Goal: Information Seeking & Learning: Learn about a topic

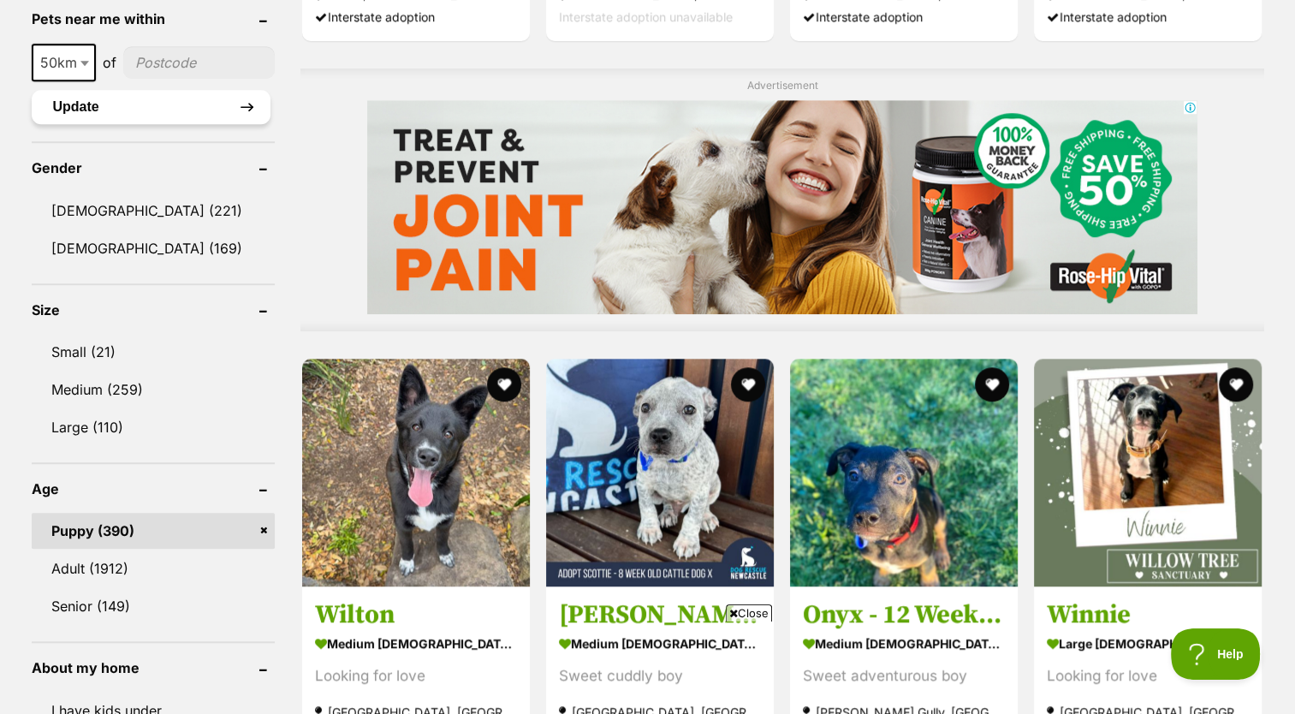
scroll to position [1338, 0]
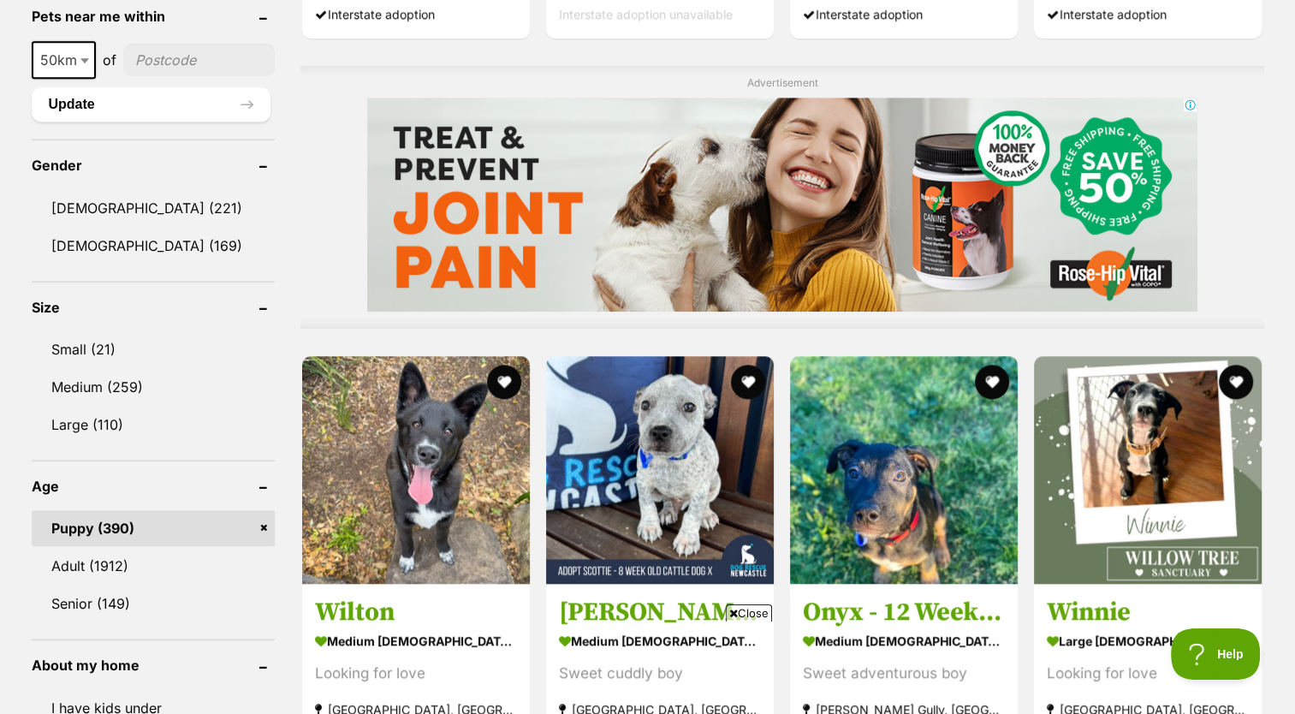
click at [185, 533] on link "Puppy (390)" at bounding box center [154, 528] width 244 height 36
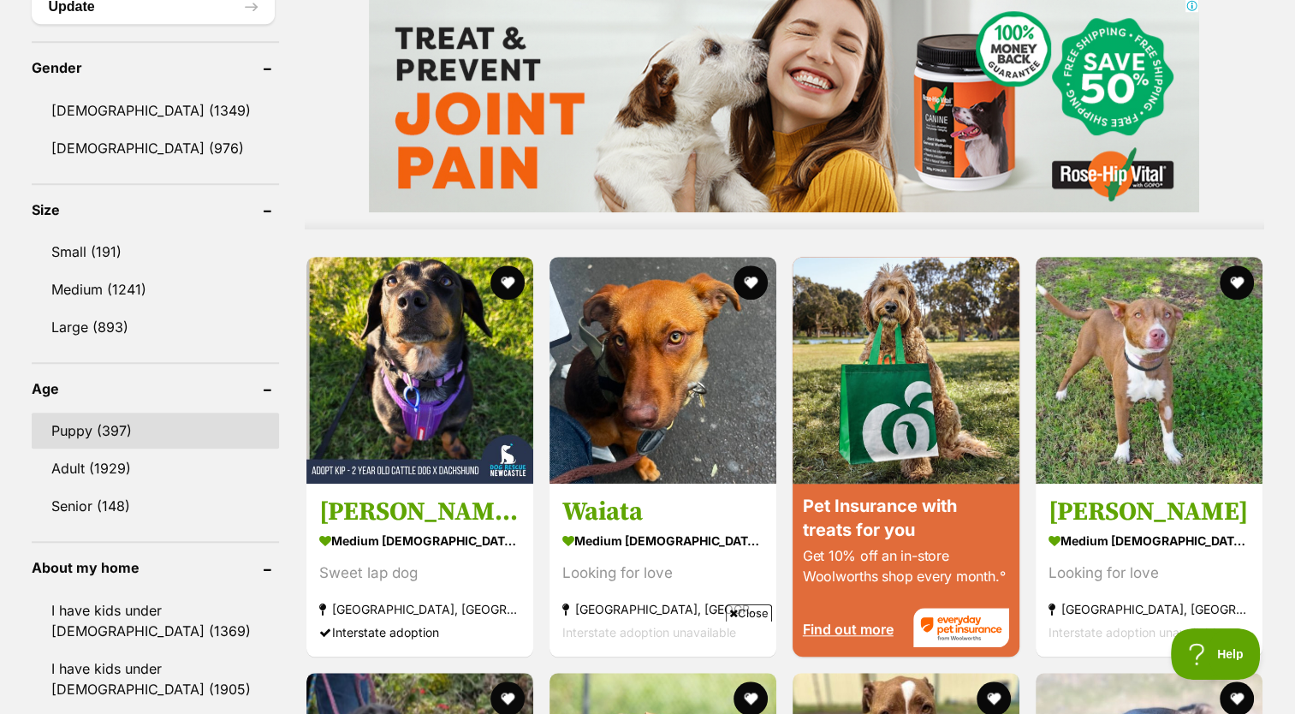
click at [145, 426] on link "Puppy (397)" at bounding box center [155, 430] width 247 height 36
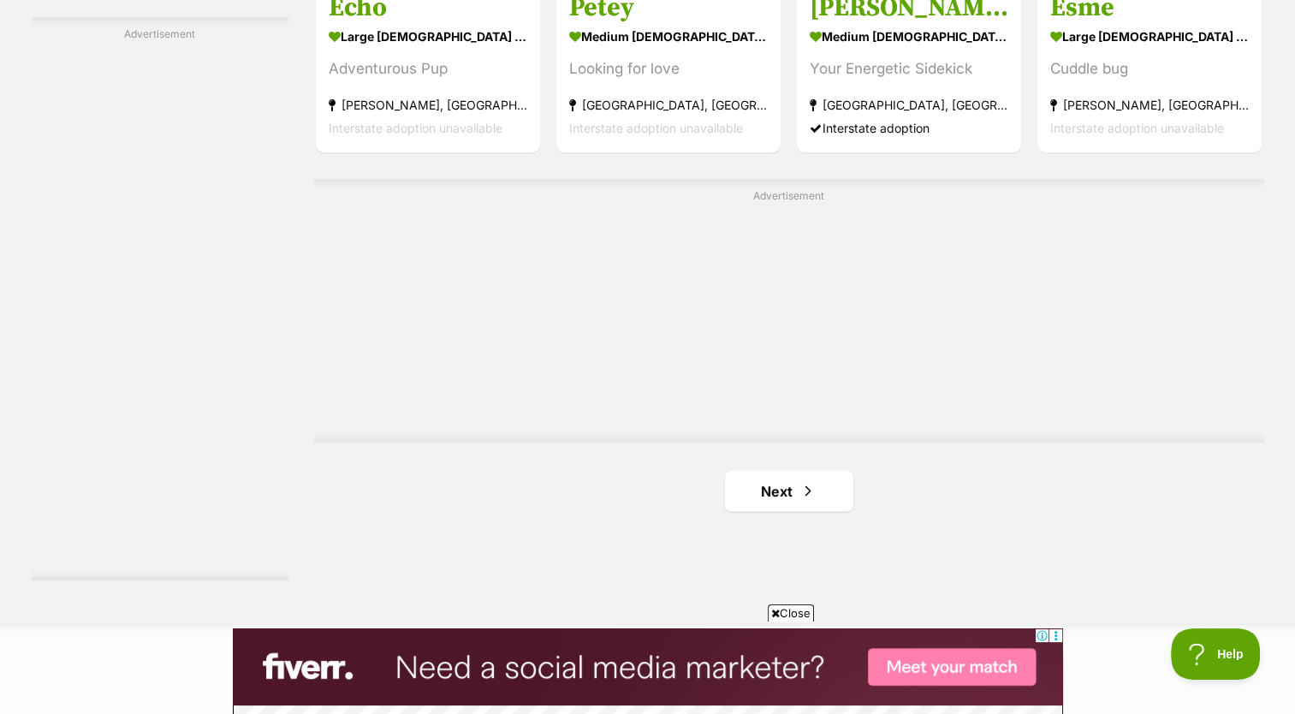
scroll to position [2931, 0]
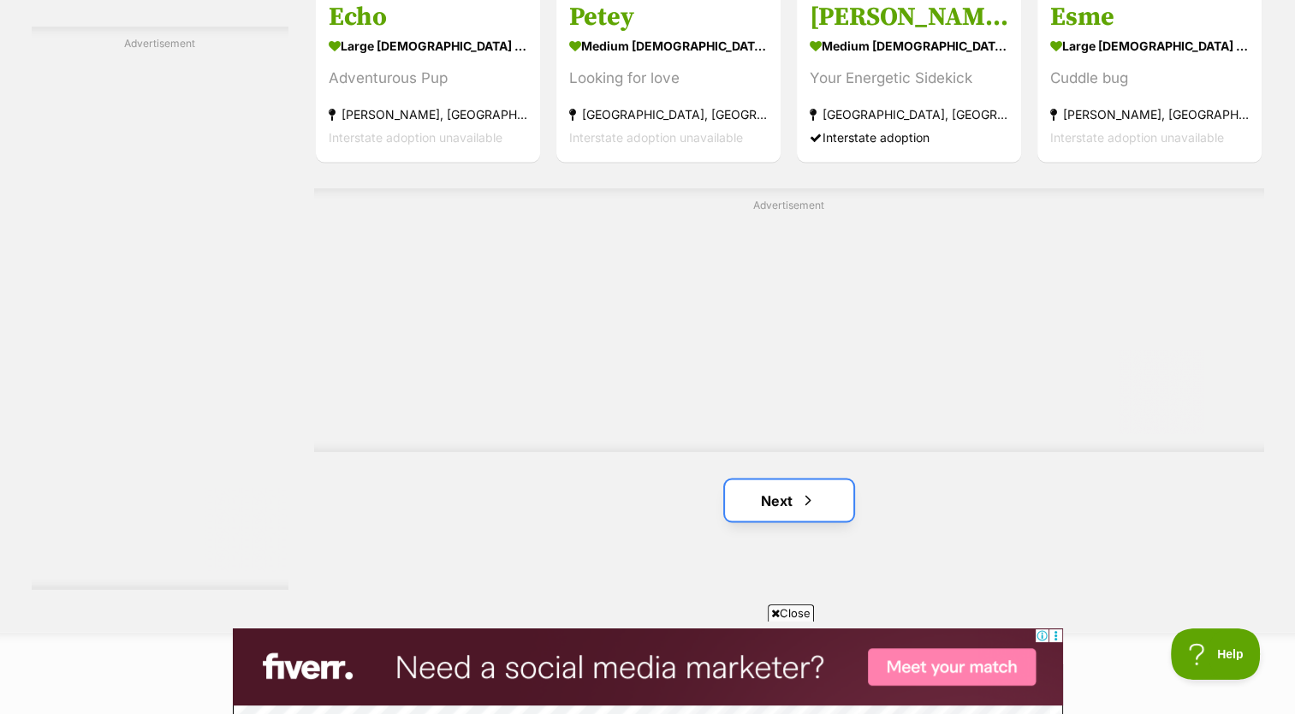
click at [817, 509] on link "Next" at bounding box center [789, 499] width 128 height 41
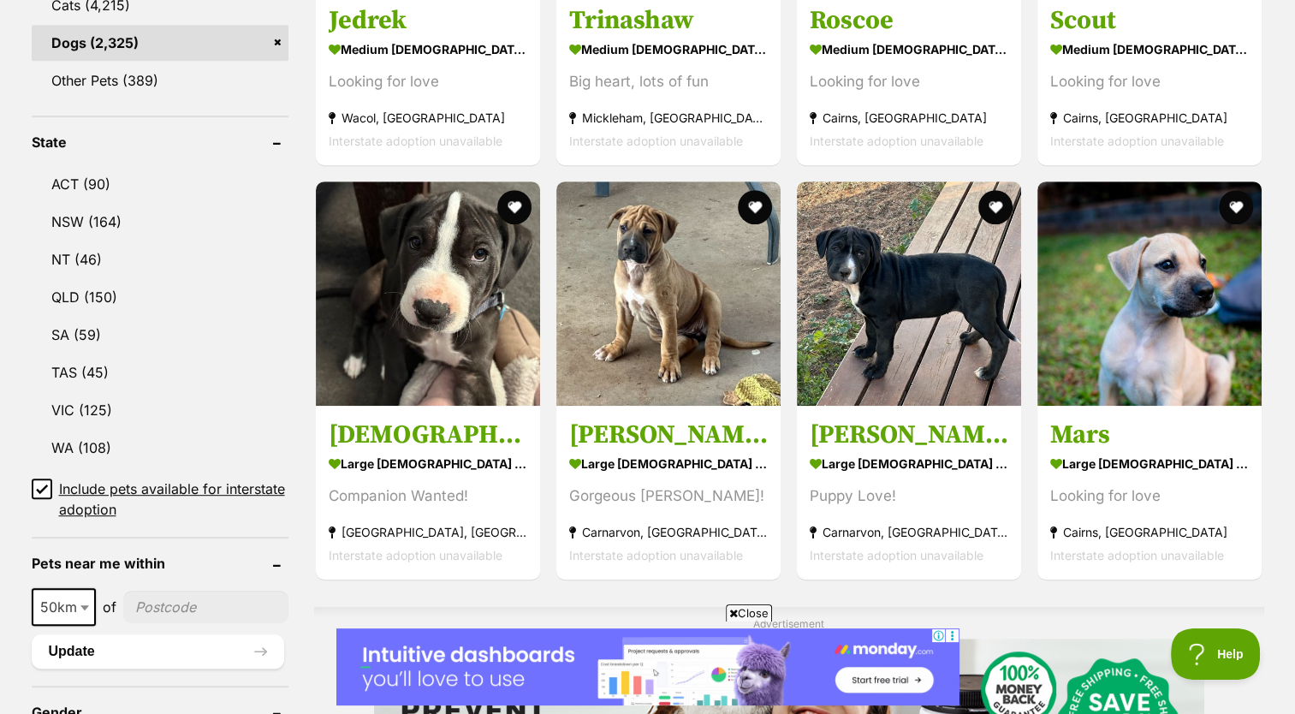
scroll to position [792, 0]
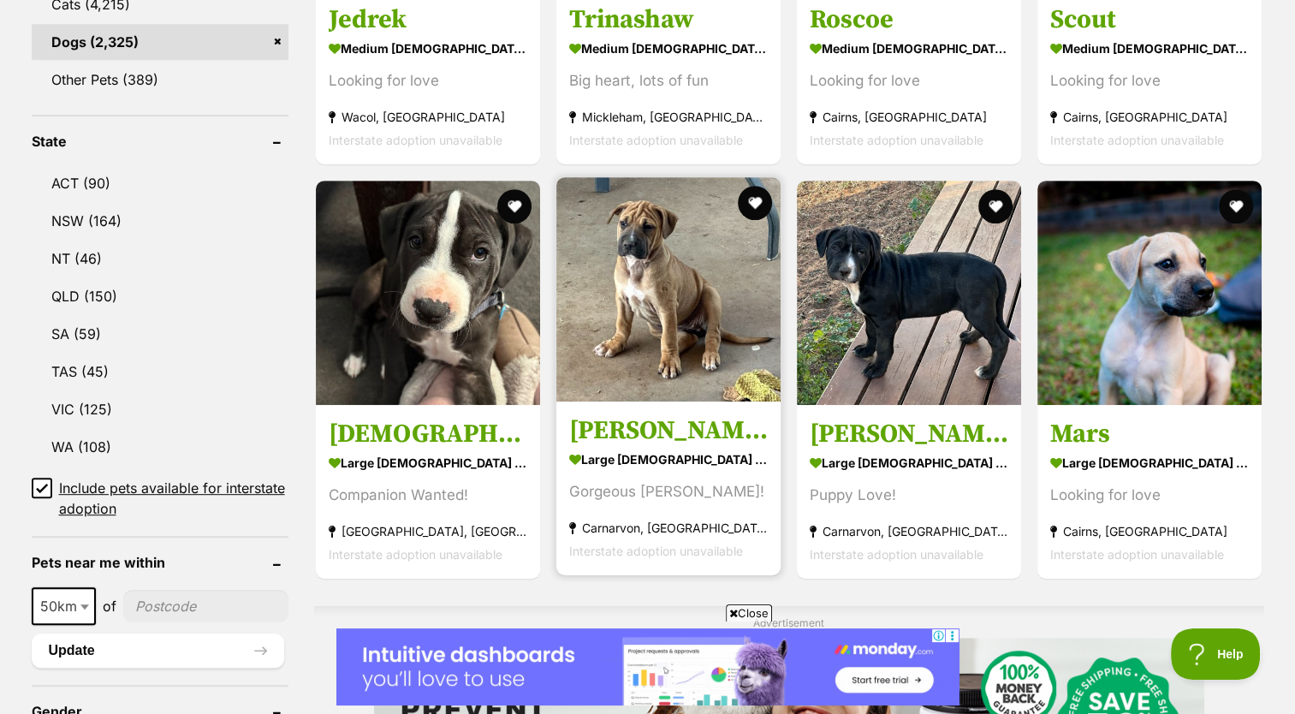
click at [687, 480] on section "large female Dog Gorgeous Goldie! Carnarvon, WA Interstate adoption unavailable" at bounding box center [668, 505] width 199 height 116
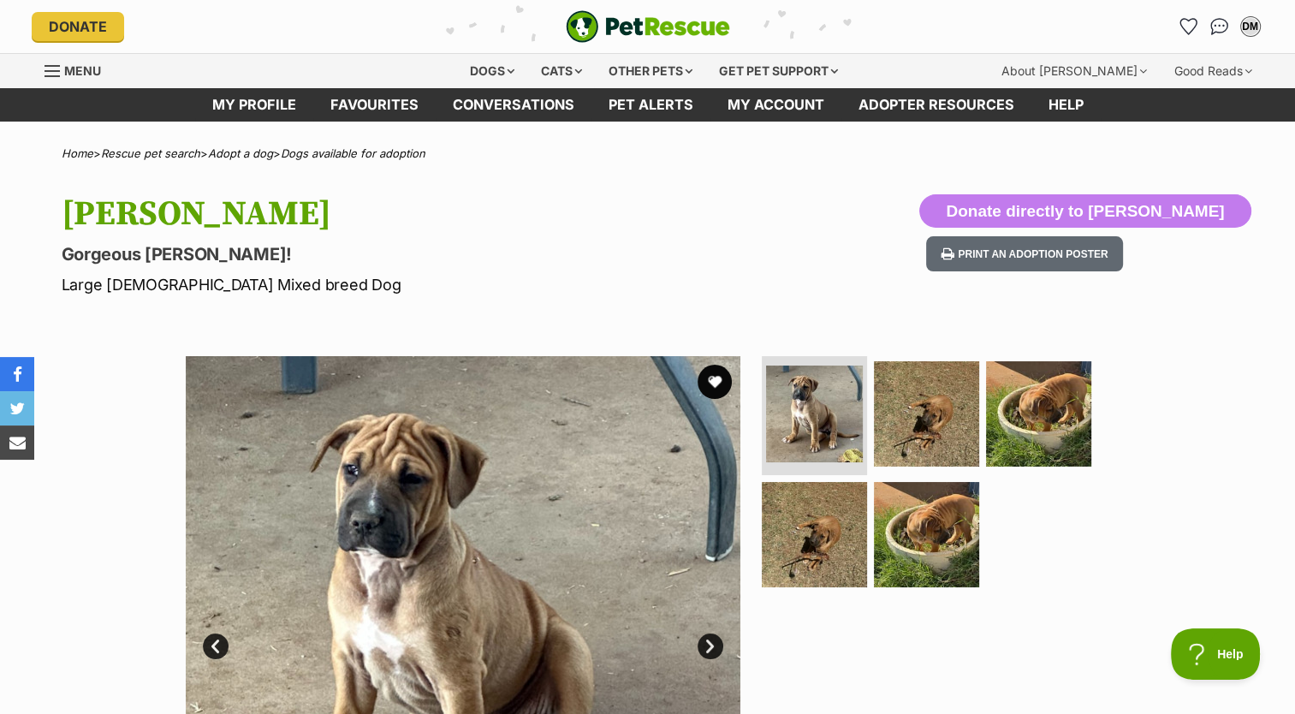
click at [1092, 639] on div at bounding box center [933, 633] width 351 height 554
click at [933, 435] on img at bounding box center [926, 413] width 110 height 110
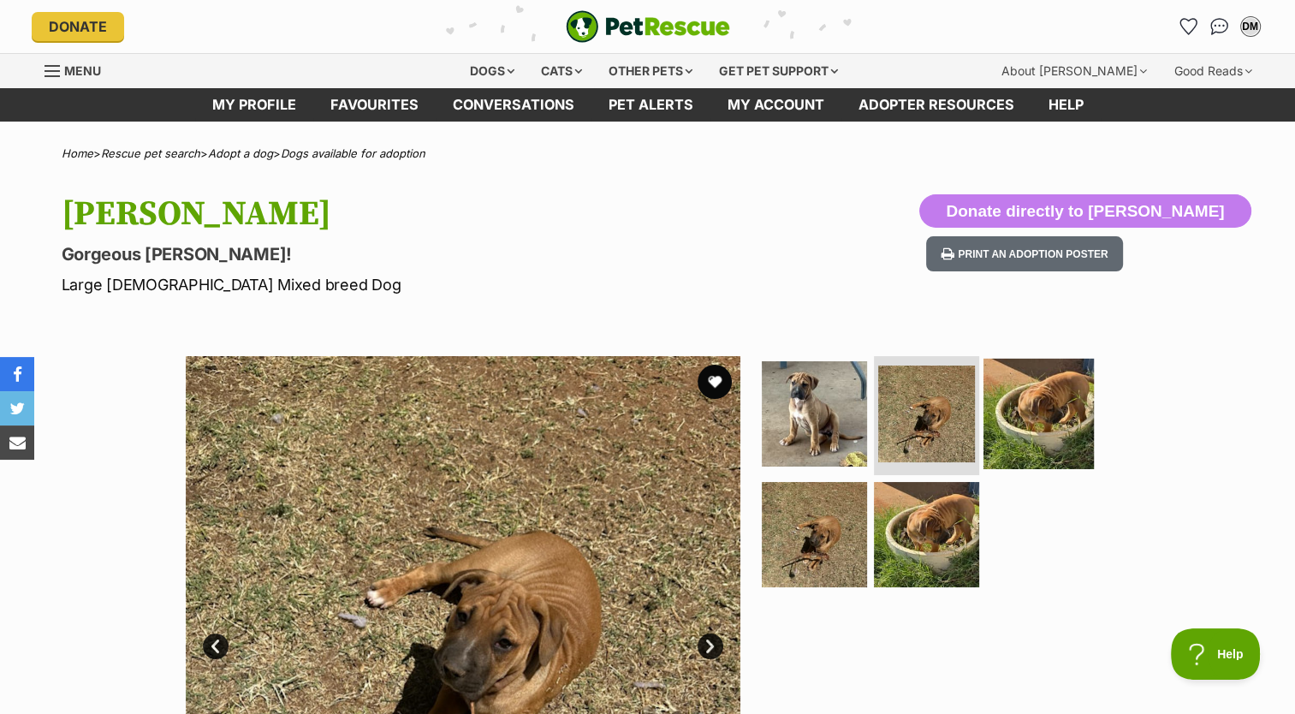
click at [1068, 416] on img at bounding box center [1038, 413] width 110 height 110
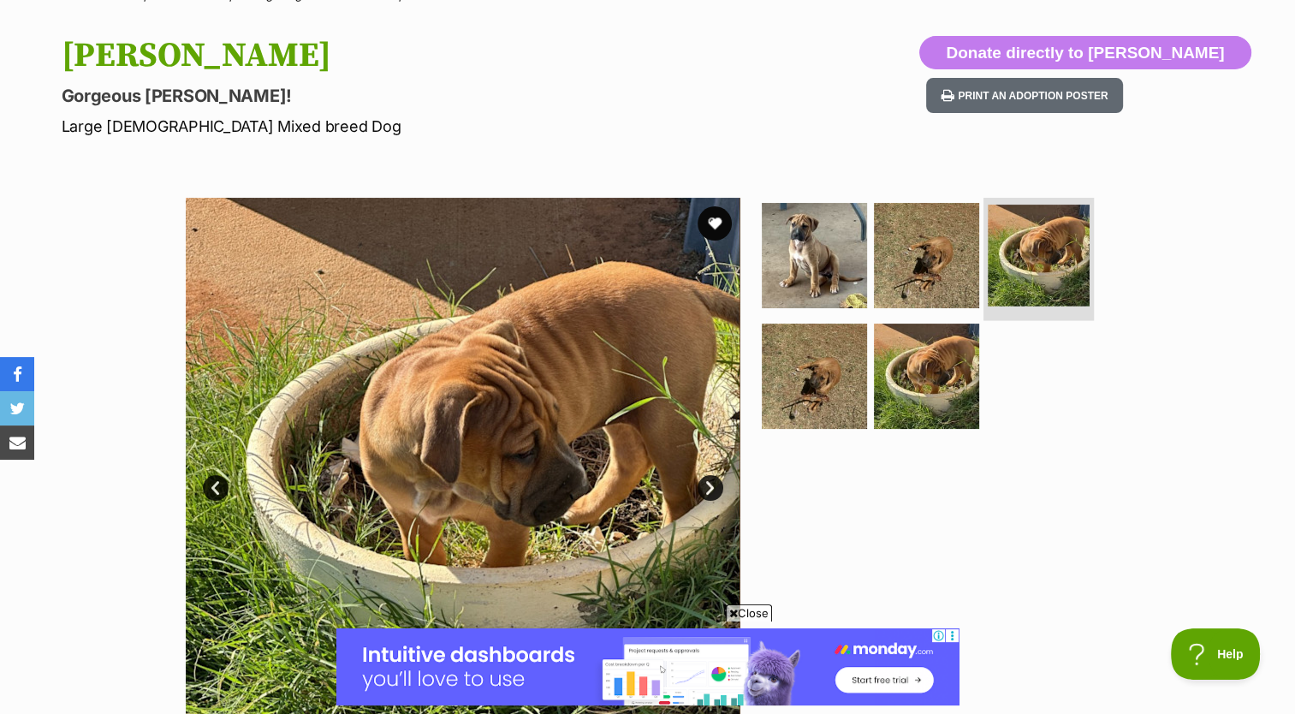
scroll to position [161, 0]
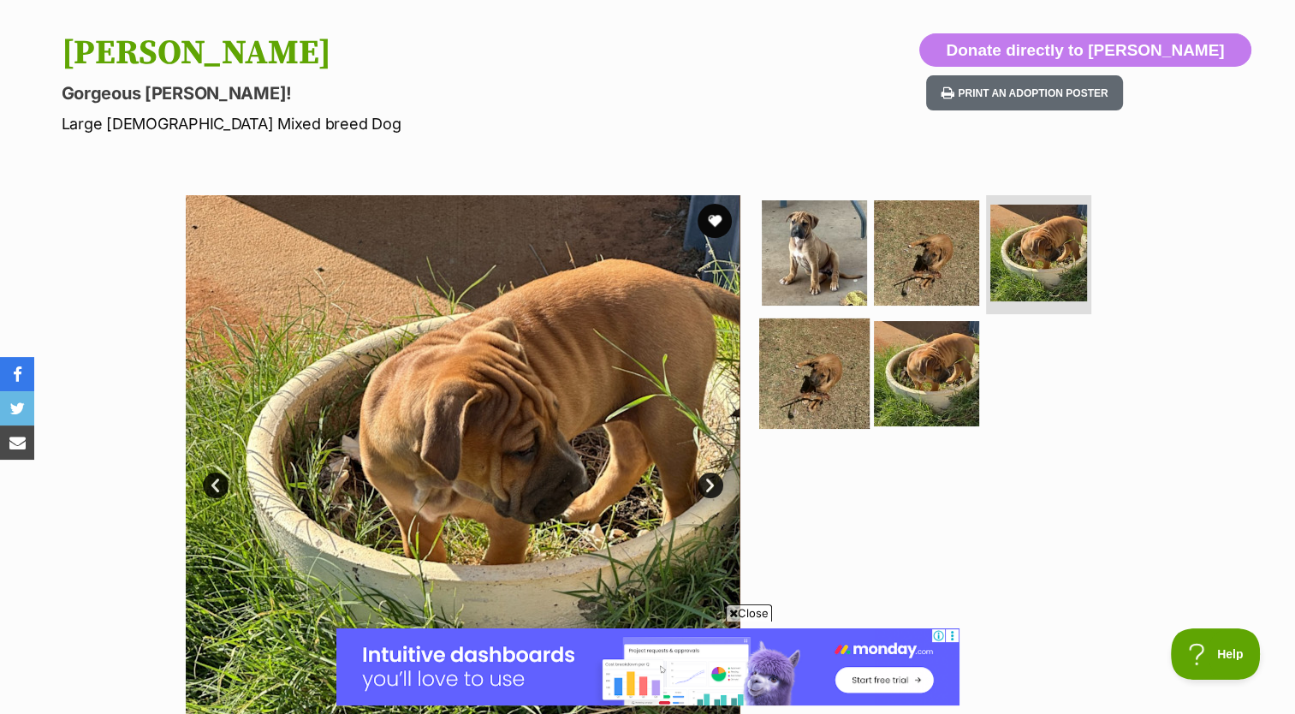
click at [856, 401] on img at bounding box center [814, 373] width 110 height 110
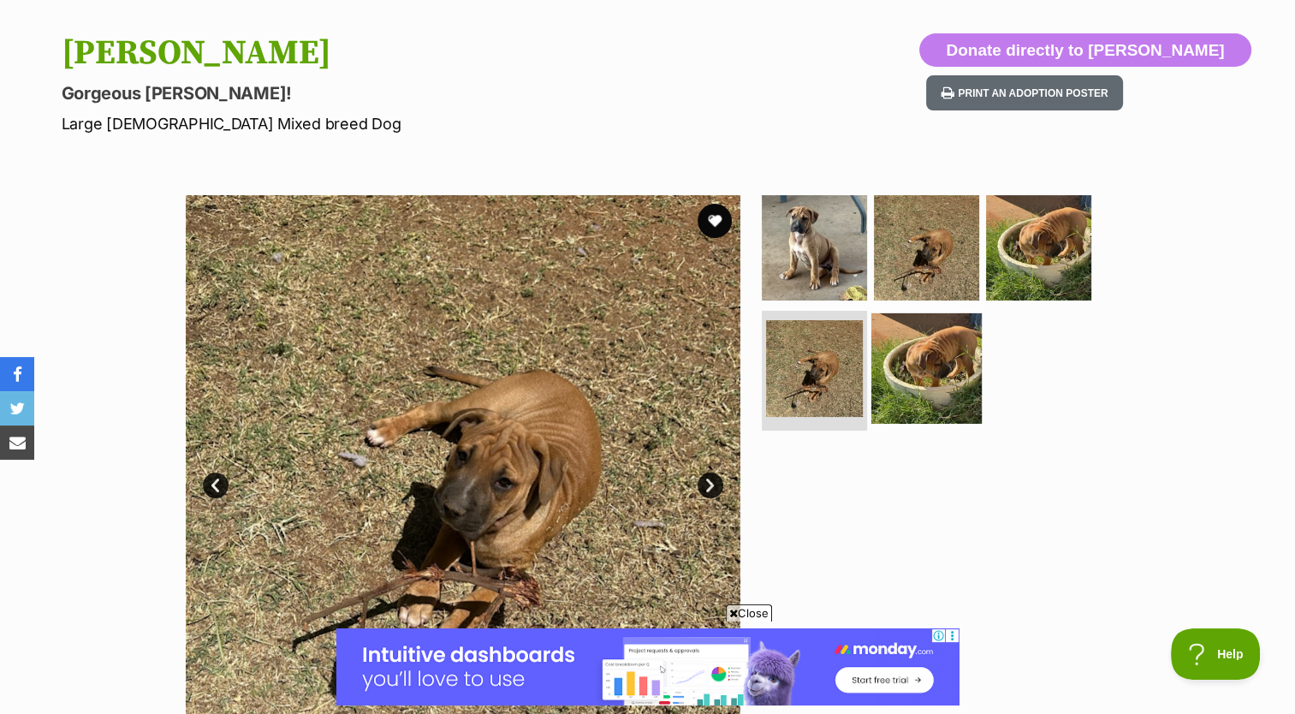
click at [959, 388] on img at bounding box center [926, 368] width 110 height 110
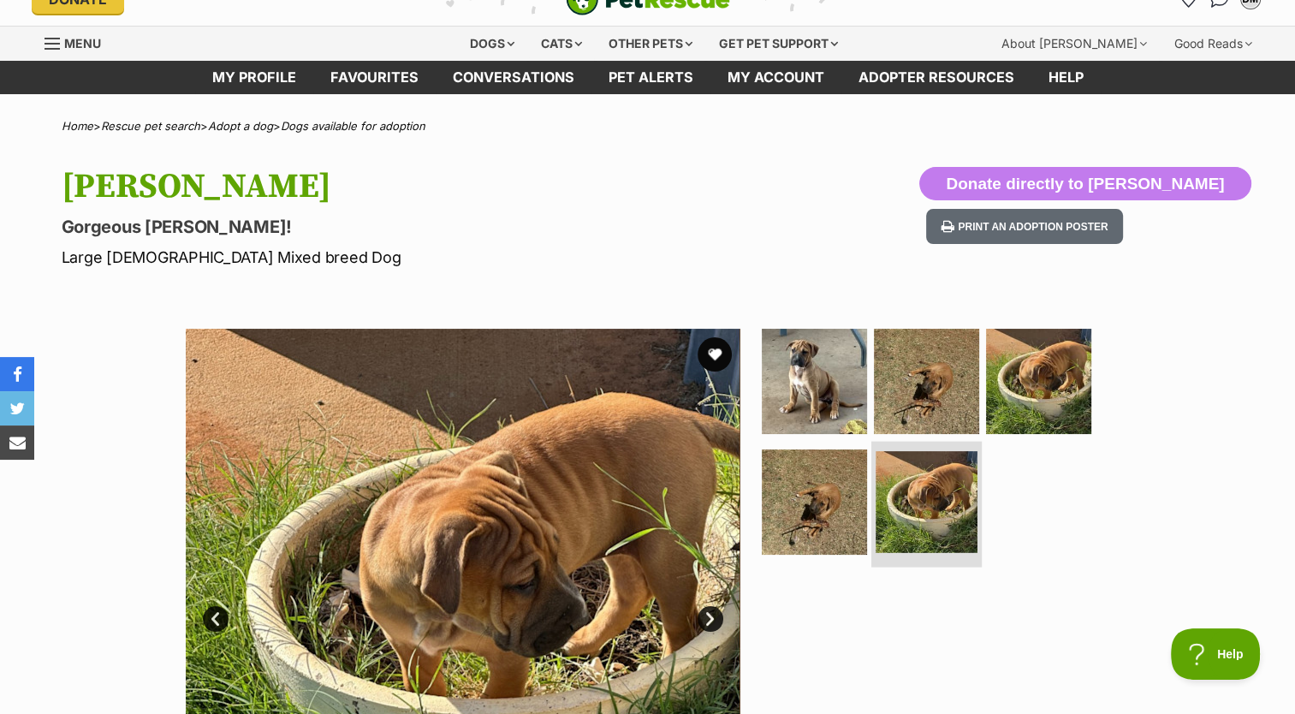
scroll to position [0, 0]
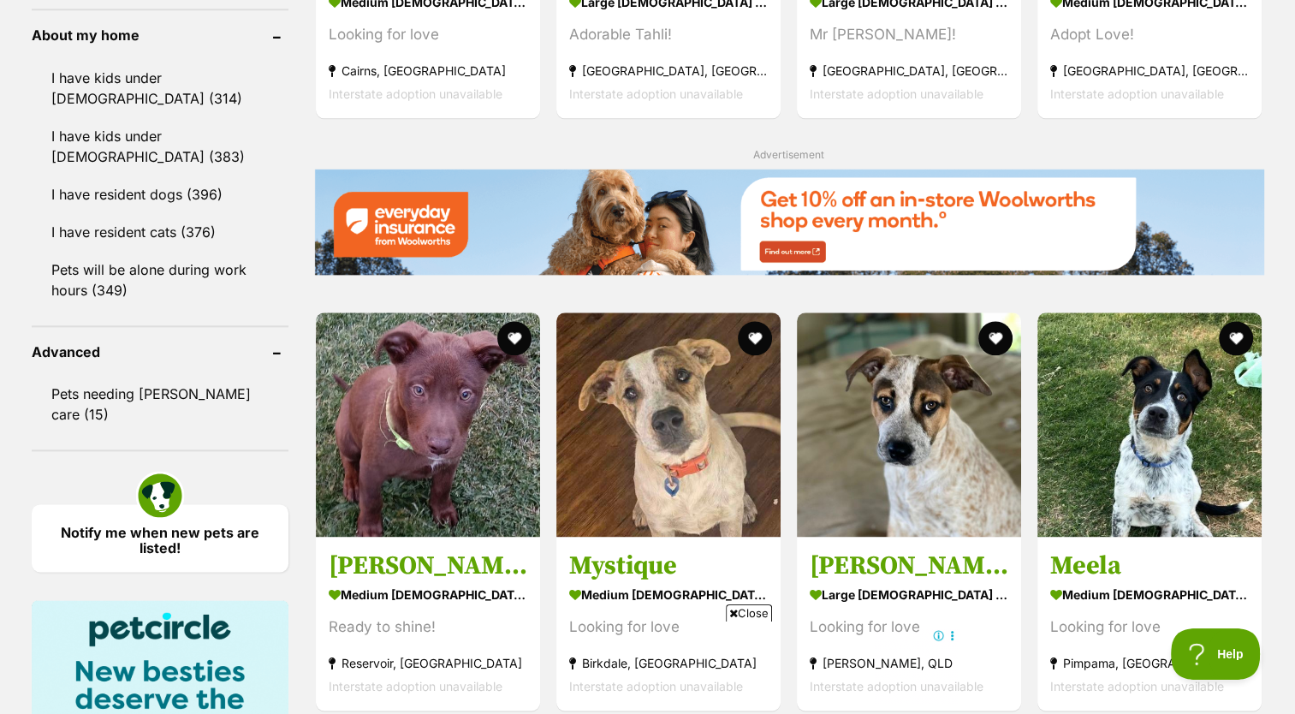
scroll to position [1973, 0]
